Goal: Task Accomplishment & Management: Use online tool/utility

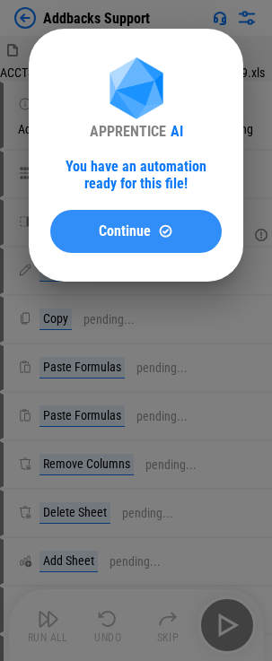
click at [99, 239] on button "Continue" at bounding box center [135, 231] width 171 height 43
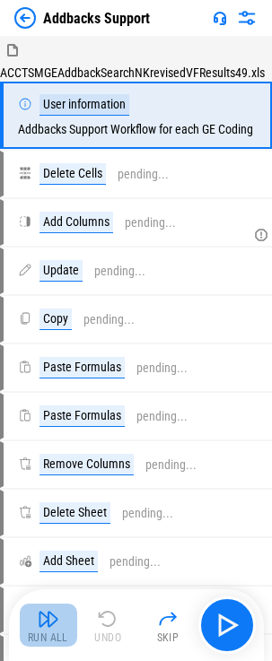
click at [52, 619] on img "button" at bounding box center [49, 619] width 22 height 22
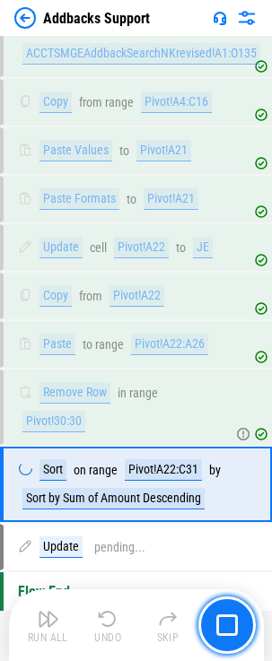
scroll to position [846, 0]
